Goal: Information Seeking & Learning: Learn about a topic

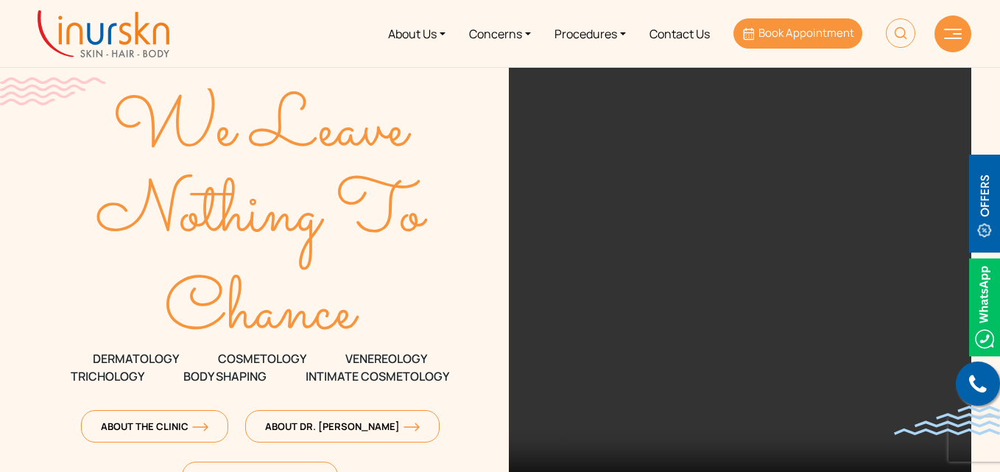
click at [783, 38] on span "Book Appointment" at bounding box center [806, 32] width 96 height 15
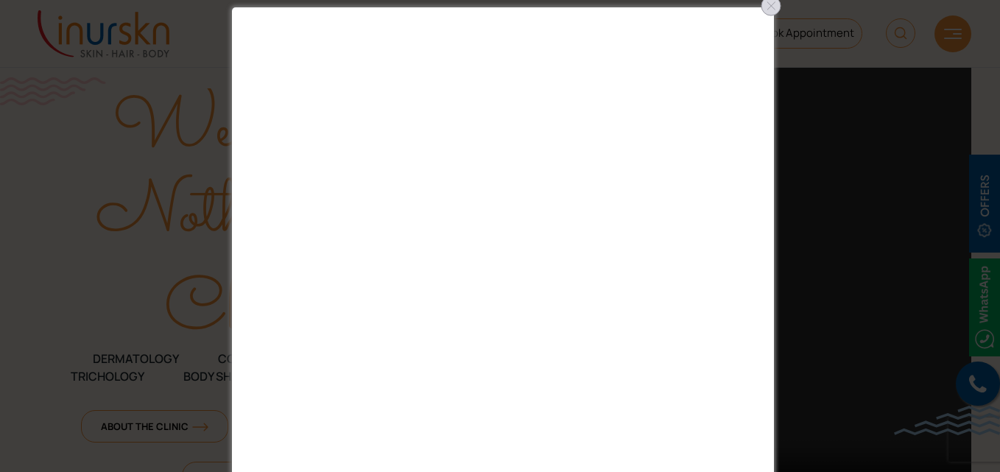
click at [766, 13] on div at bounding box center [771, 6] width 24 height 24
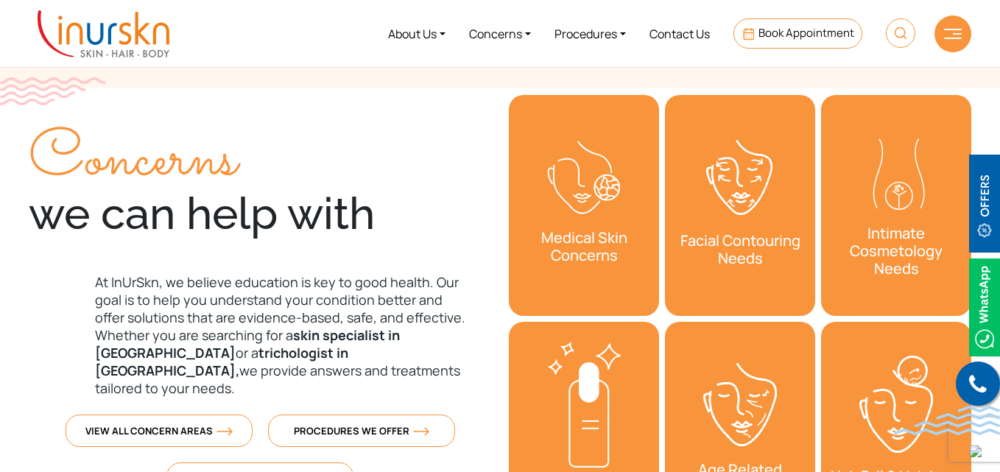
scroll to position [294, 0]
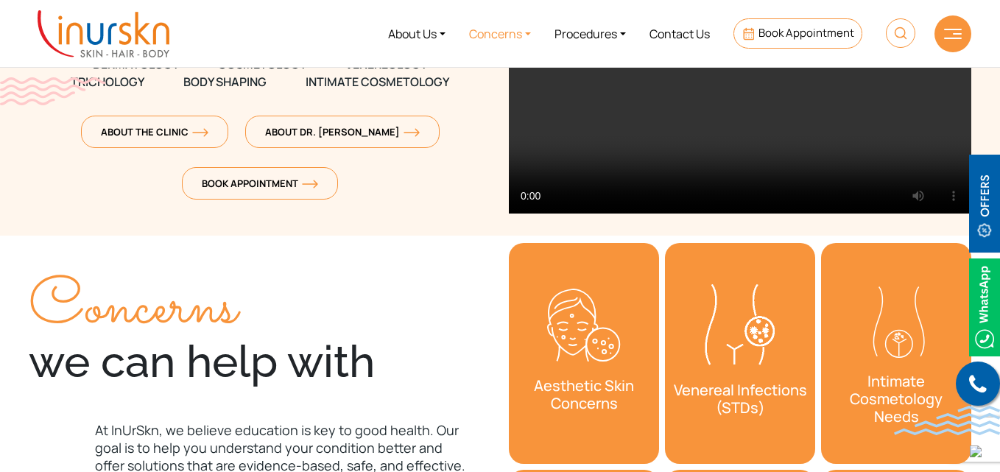
click at [530, 31] on link "Concerns" at bounding box center [499, 33] width 85 height 55
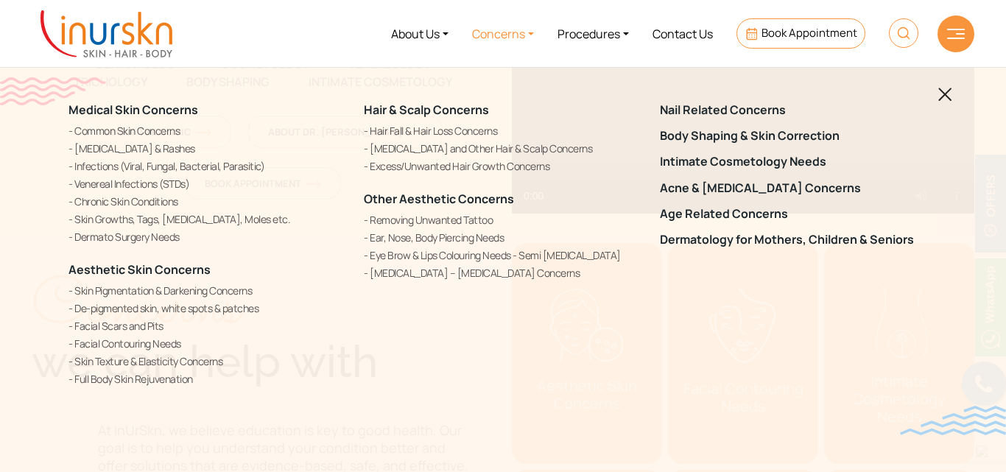
click at [531, 30] on link "Concerns" at bounding box center [502, 33] width 85 height 55
click at [936, 96] on div "Medical Skin Concerns Common Skin Concerns [MEDICAL_DATA] & Rashes Infections (…" at bounding box center [503, 245] width 886 height 321
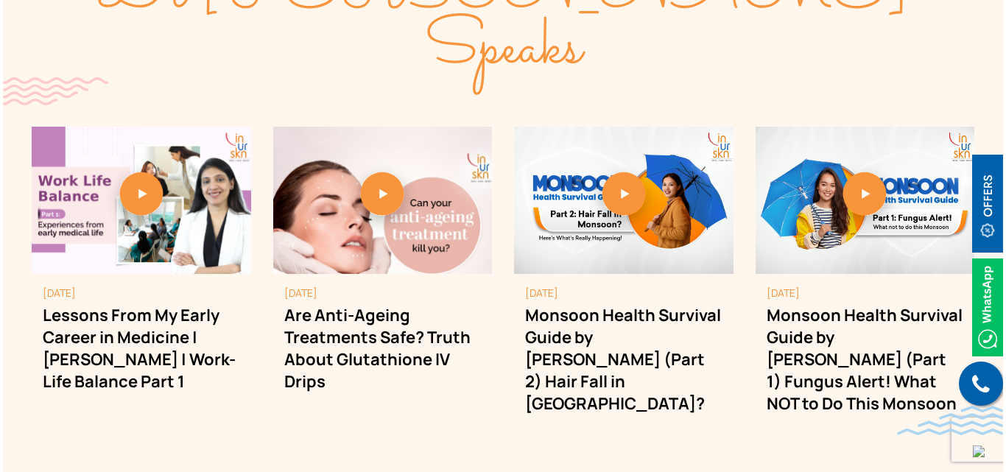
scroll to position [4049, 0]
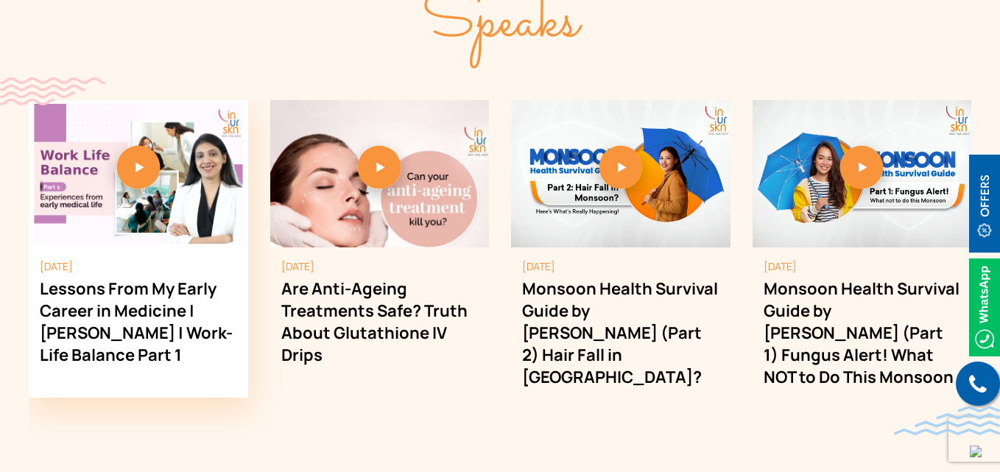
click at [155, 164] on link "1 / 4" at bounding box center [138, 172] width 219 height 16
click at [139, 164] on link "1 / 4" at bounding box center [138, 172] width 219 height 16
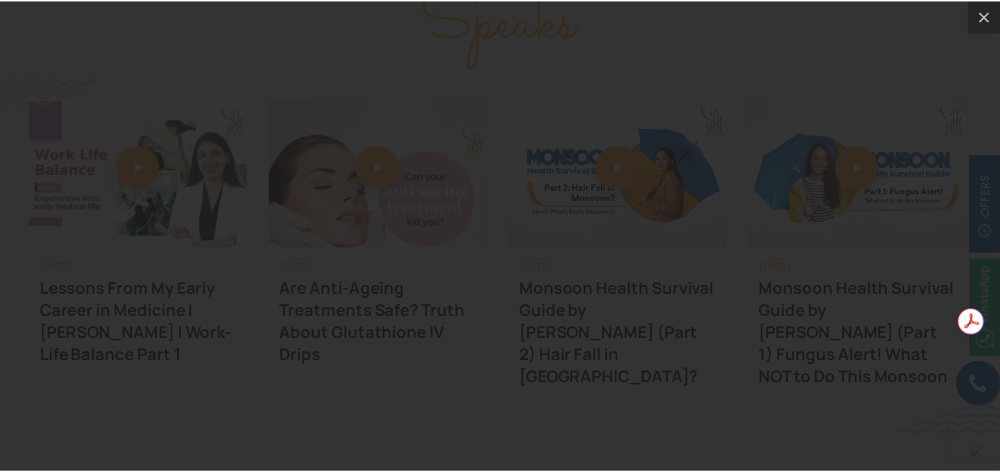
scroll to position [0, 0]
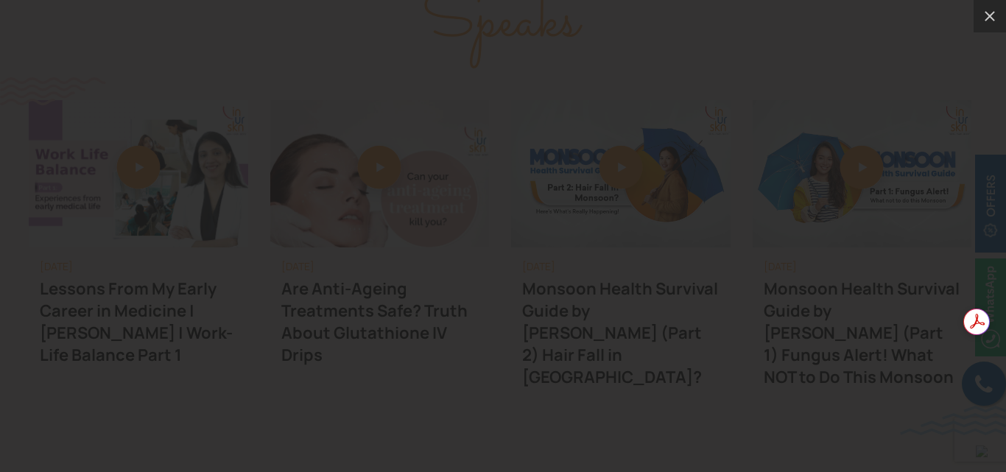
click at [930, 298] on div at bounding box center [503, 236] width 1006 height 472
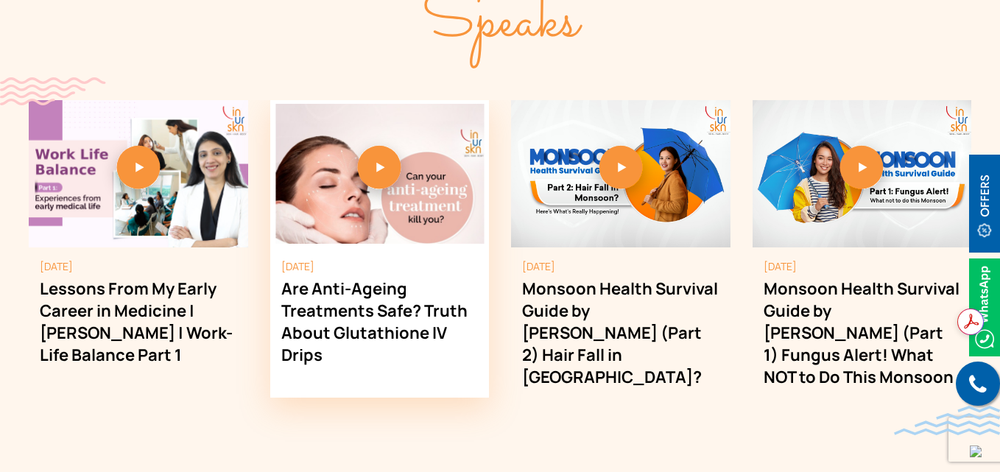
click at [407, 180] on img "2 / 4" at bounding box center [379, 174] width 208 height 140
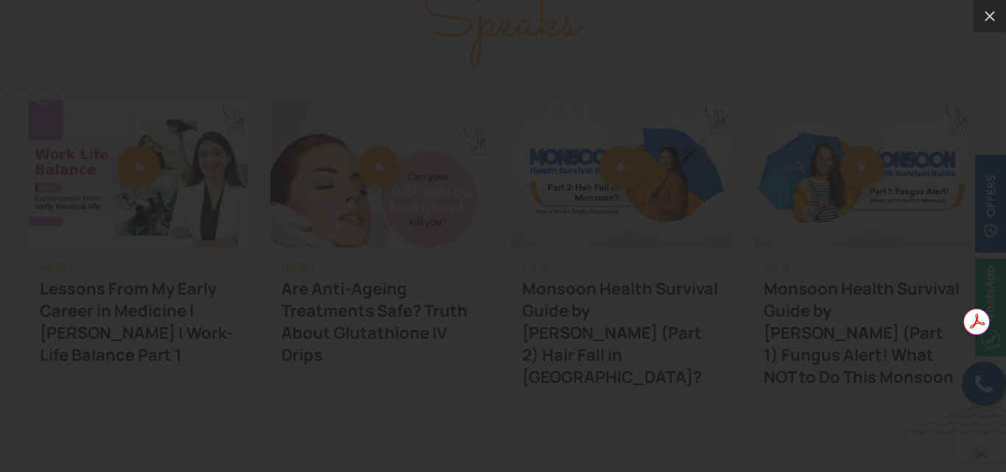
drag, startPoint x: 903, startPoint y: 147, endPoint x: 843, endPoint y: 156, distance: 61.0
click at [904, 148] on div at bounding box center [503, 236] width 1006 height 472
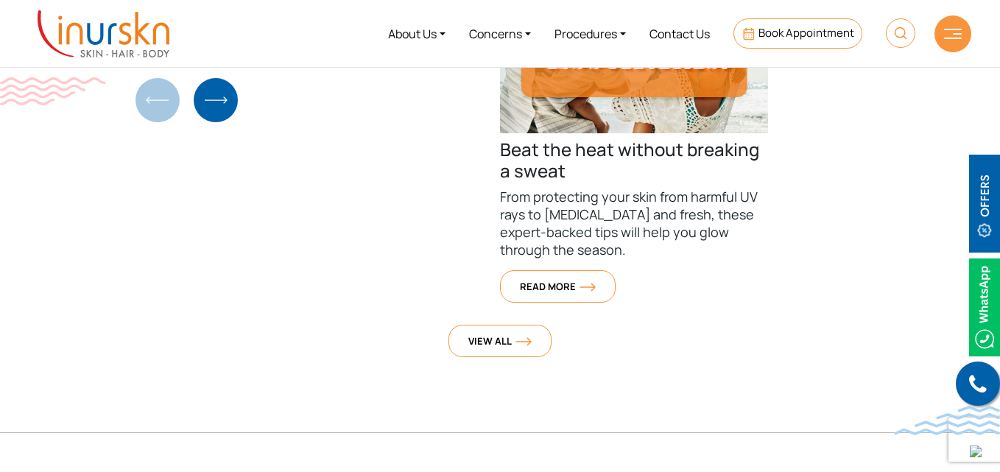
scroll to position [5378, 0]
